Goal: Check status: Check status

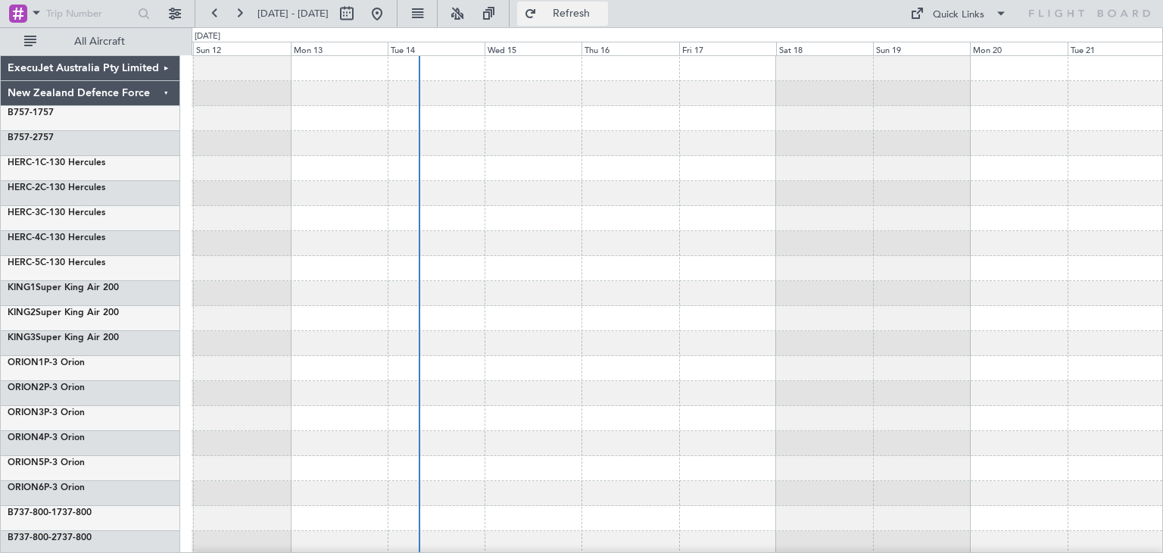
click at [597, 7] on button "Refresh" at bounding box center [562, 14] width 91 height 24
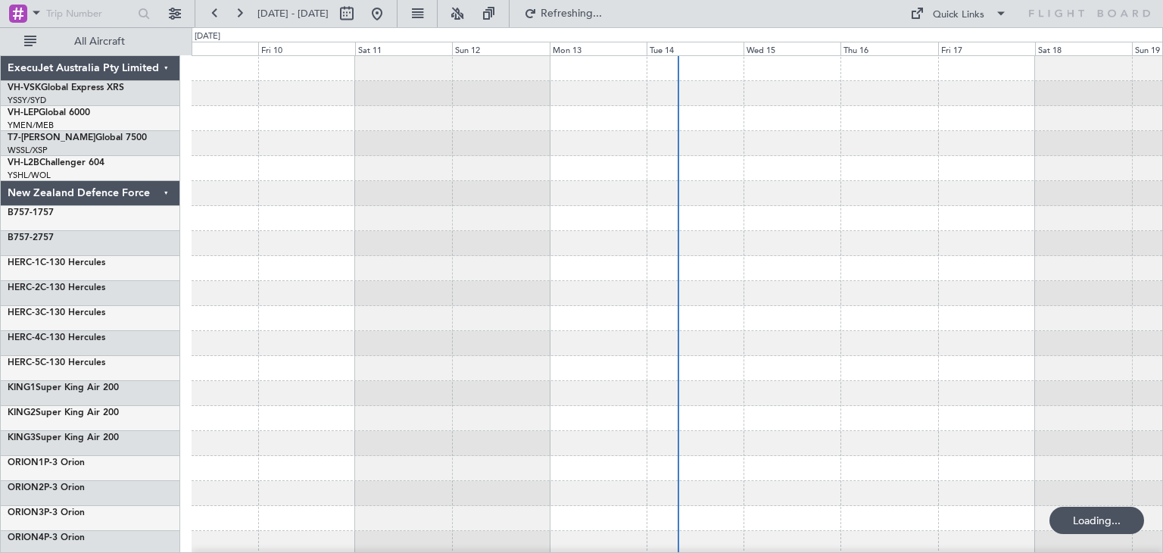
click at [167, 69] on div "ExecuJet Australia Pty Limited" at bounding box center [90, 68] width 179 height 25
